Goal: Transaction & Acquisition: Subscribe to service/newsletter

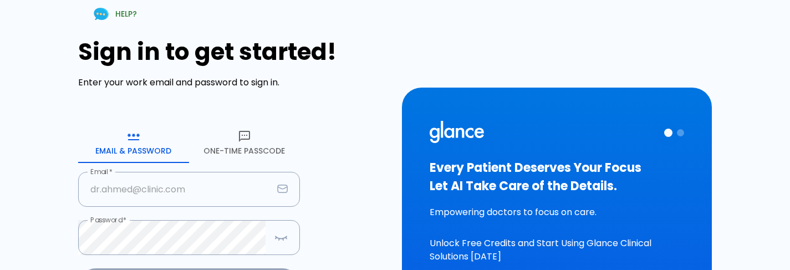
scroll to position [135, 0]
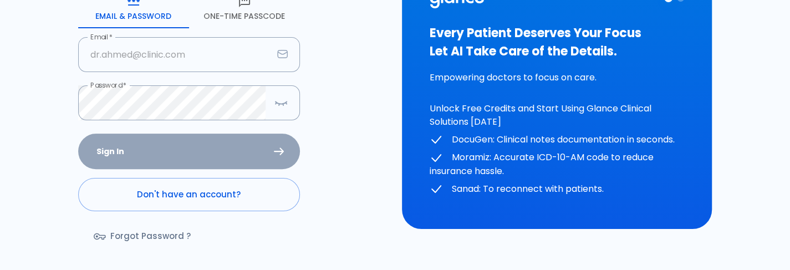
type input "[PERSON_NAME][EMAIL_ADDRESS][DOMAIN_NAME]"
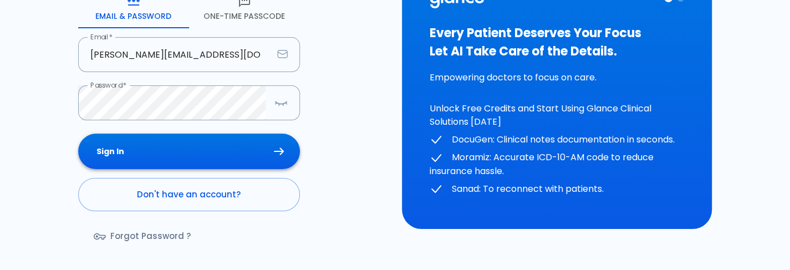
drag, startPoint x: 0, startPoint y: 0, endPoint x: 200, endPoint y: 159, distance: 255.3
click at [200, 159] on div "Sign In Don't have an account? Forgot Password ?" at bounding box center [189, 198] width 222 height 128
click at [200, 159] on button "Sign In" at bounding box center [189, 152] width 222 height 36
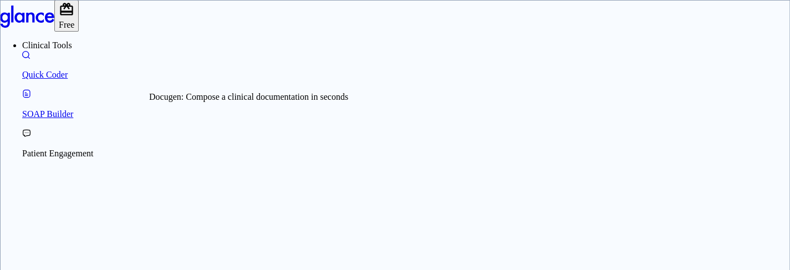
click at [49, 111] on link "SOAP Builder" at bounding box center [406, 104] width 768 height 31
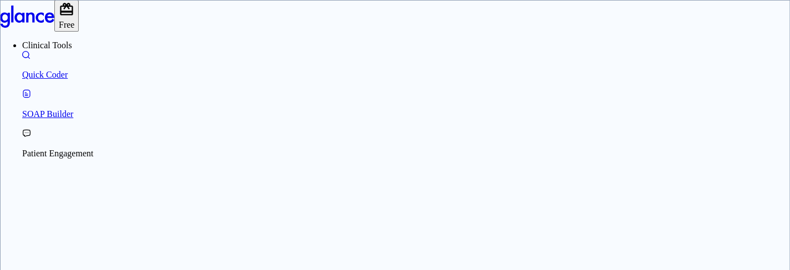
scroll to position [45, 0]
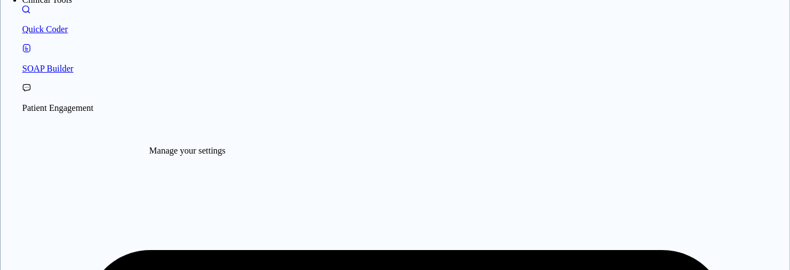
scroll to position [177, 0]
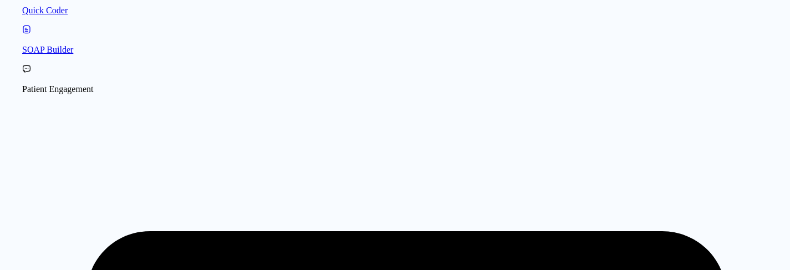
scroll to position [64, 0]
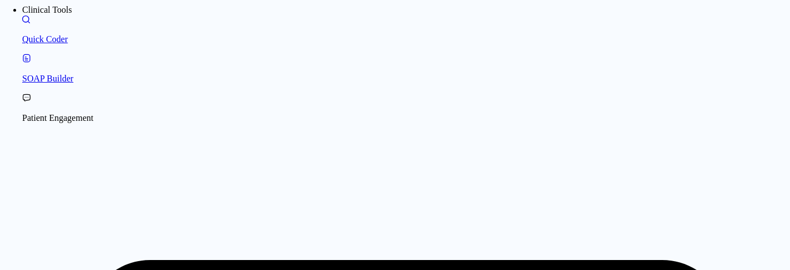
scroll to position [64, 0]
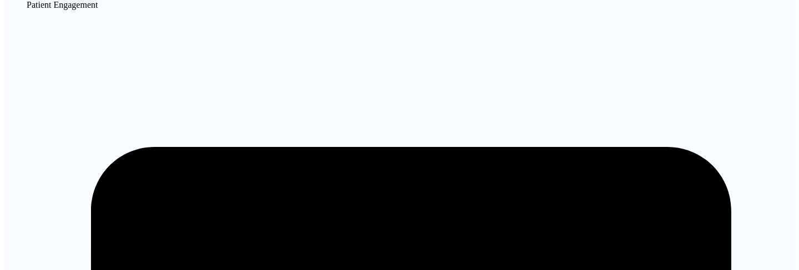
scroll to position [150, 0]
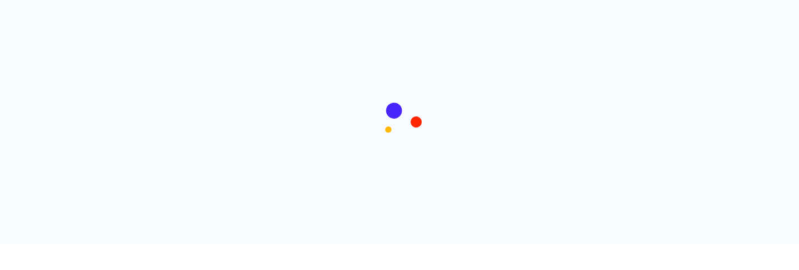
scroll to position [0, 0]
